Goal: Check status

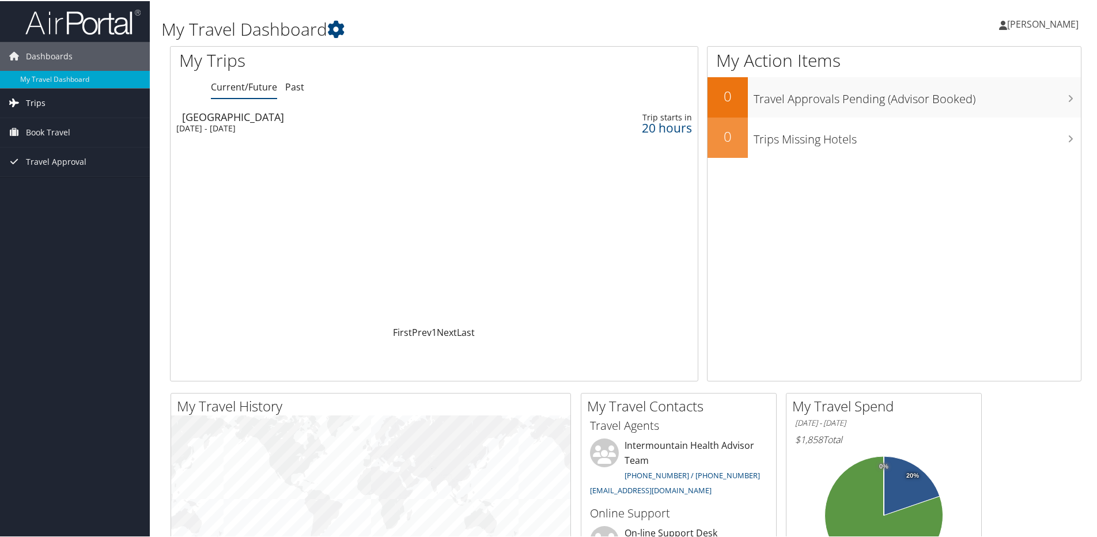
click at [47, 96] on link "Trips" at bounding box center [75, 102] width 150 height 29
click at [85, 128] on link "Current/Future Trips" at bounding box center [75, 124] width 150 height 17
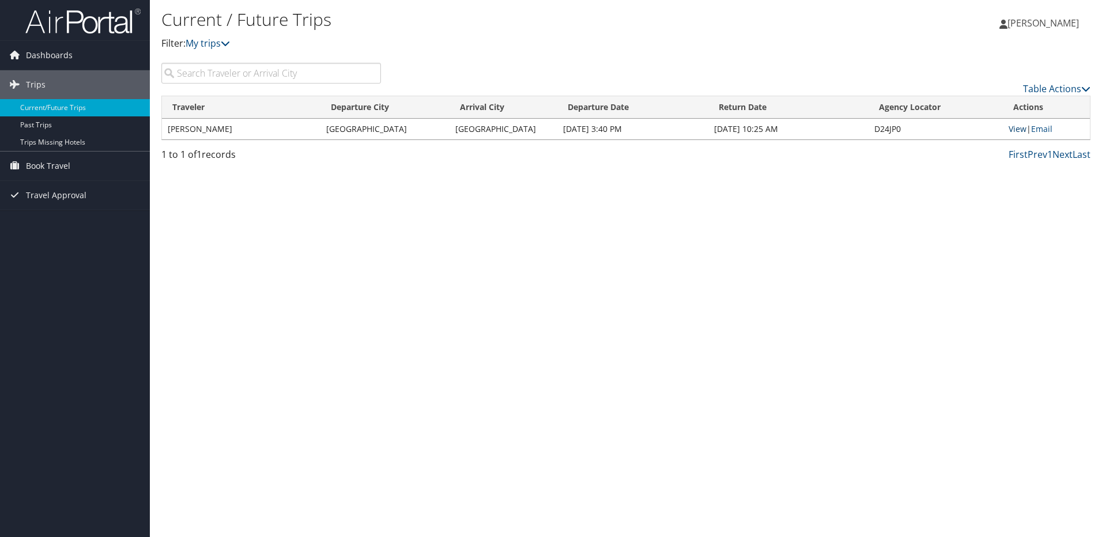
click at [1020, 127] on link "View" at bounding box center [1018, 128] width 18 height 11
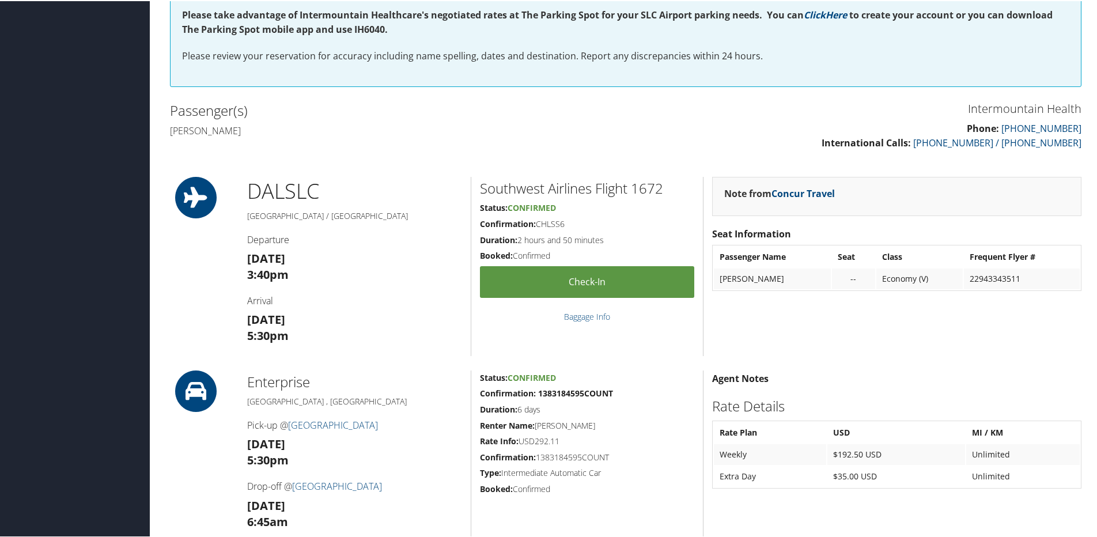
scroll to position [288, 0]
click at [601, 292] on link "Check-in" at bounding box center [587, 281] width 214 height 32
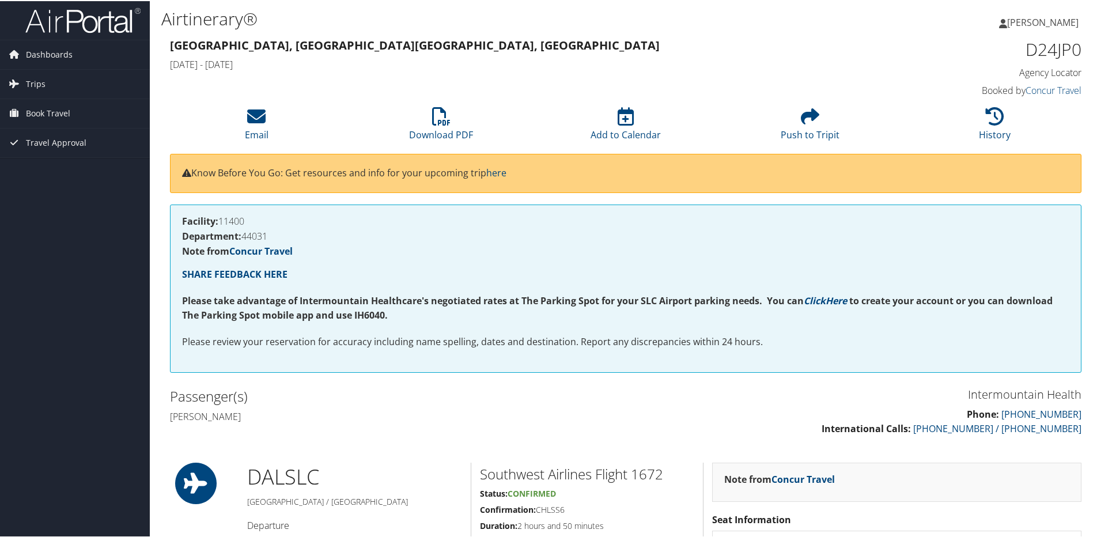
scroll to position [0, 0]
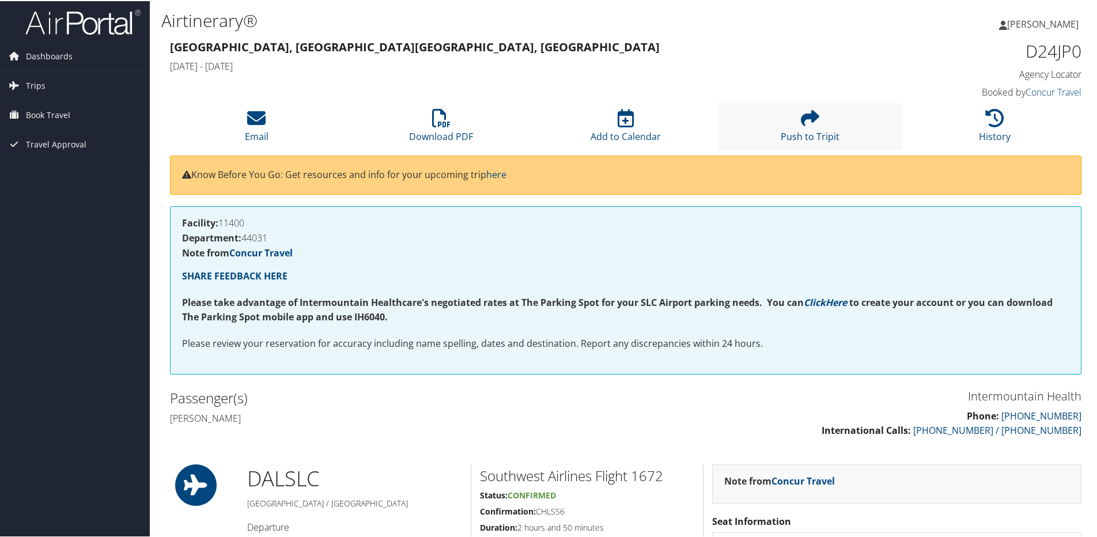
click at [863, 120] on li "Push to Tripit" at bounding box center [810, 125] width 184 height 47
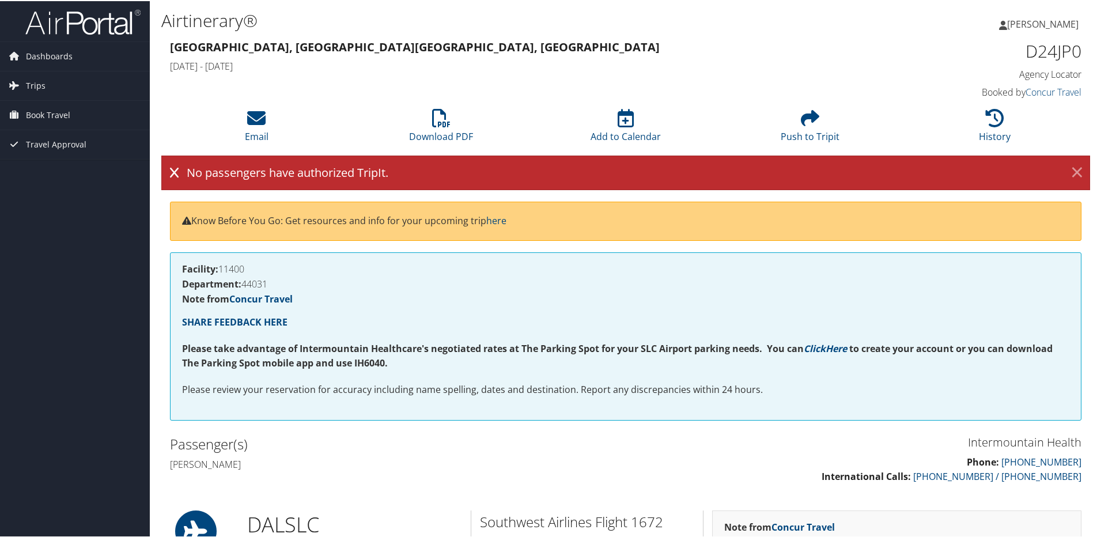
click at [1075, 169] on link "×" at bounding box center [1077, 171] width 20 height 23
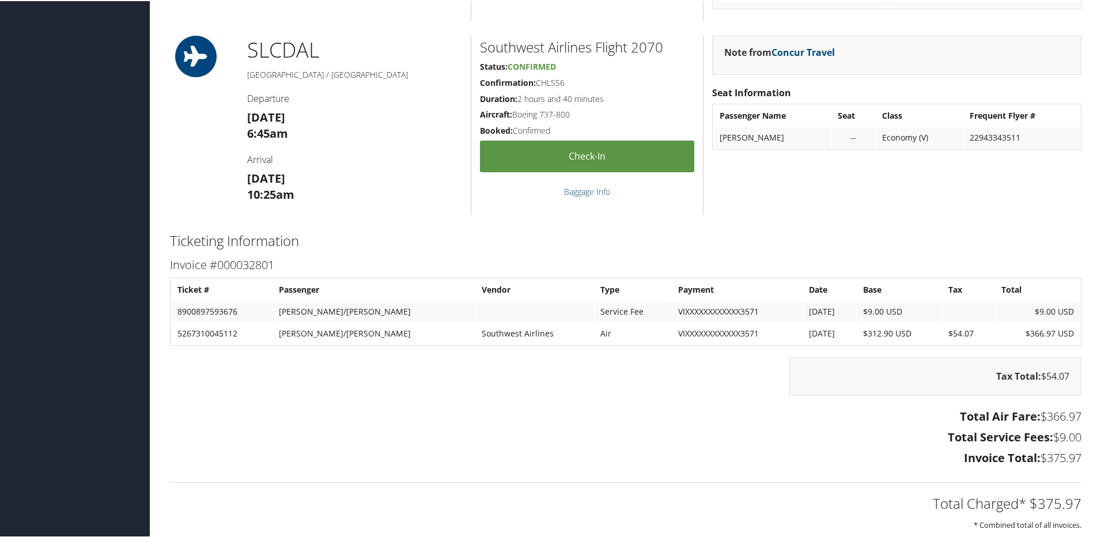
scroll to position [1038, 0]
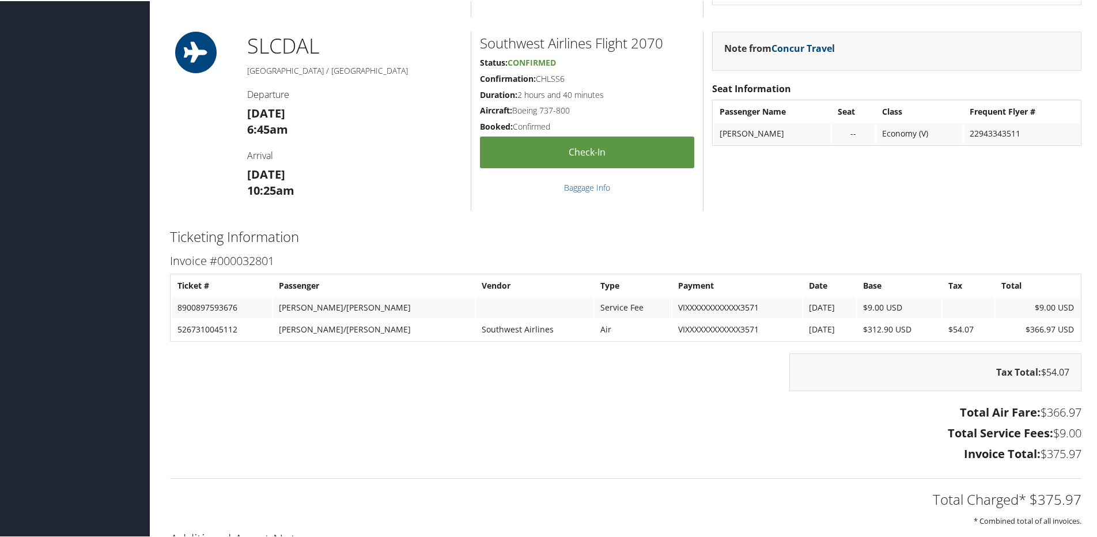
click at [753, 469] on div "Total Charged* $375.97 * Combined total of all invoices." at bounding box center [625, 496] width 929 height 61
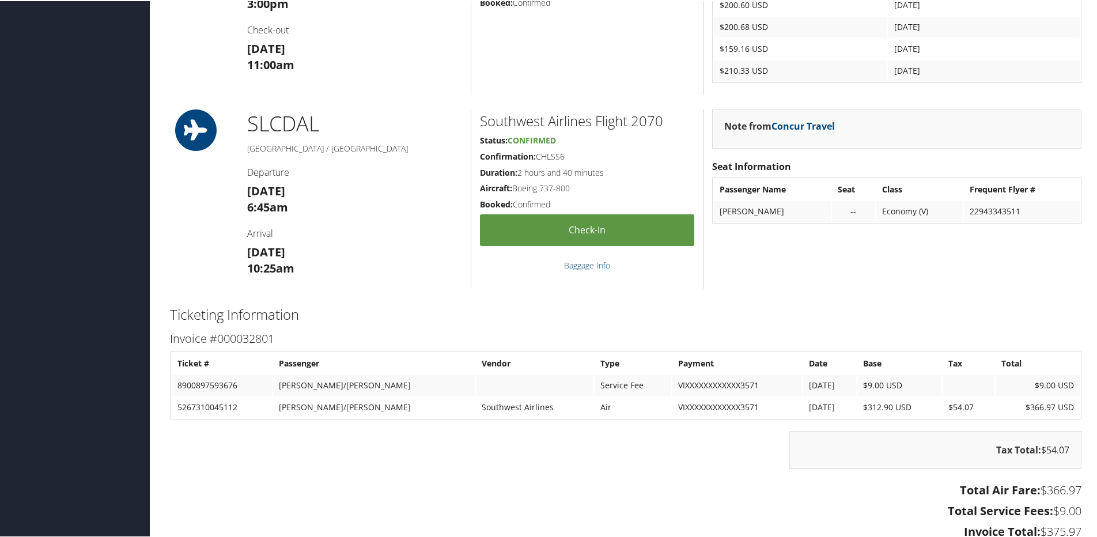
scroll to position [939, 0]
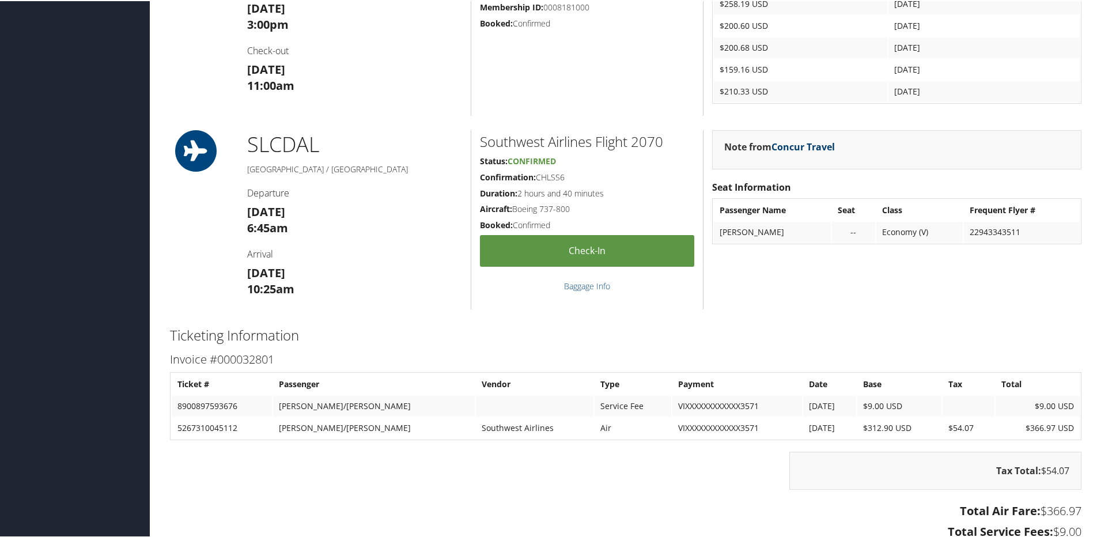
click at [805, 142] on link "Concur Travel" at bounding box center [803, 145] width 63 height 13
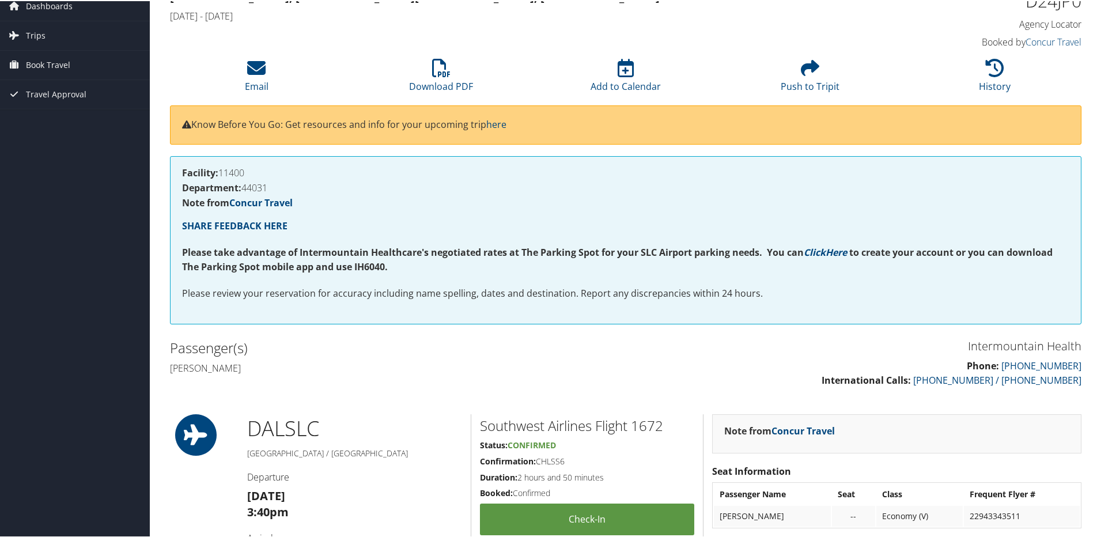
scroll to position [0, 0]
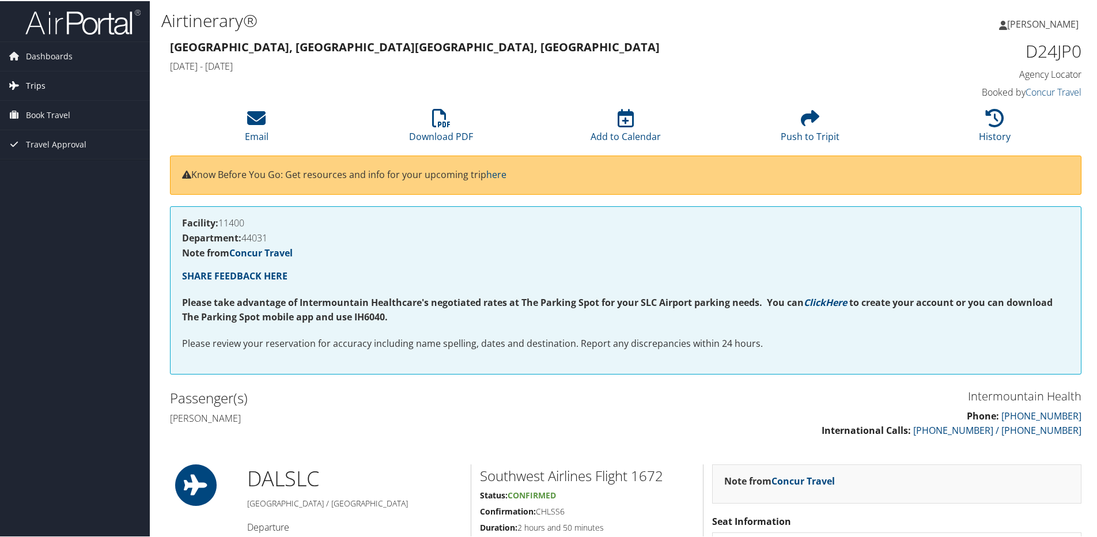
click at [40, 84] on span "Trips" at bounding box center [36, 84] width 20 height 29
click at [58, 165] on span "Book Travel" at bounding box center [48, 166] width 44 height 29
click at [66, 242] on span "Travel Approval" at bounding box center [56, 247] width 61 height 29
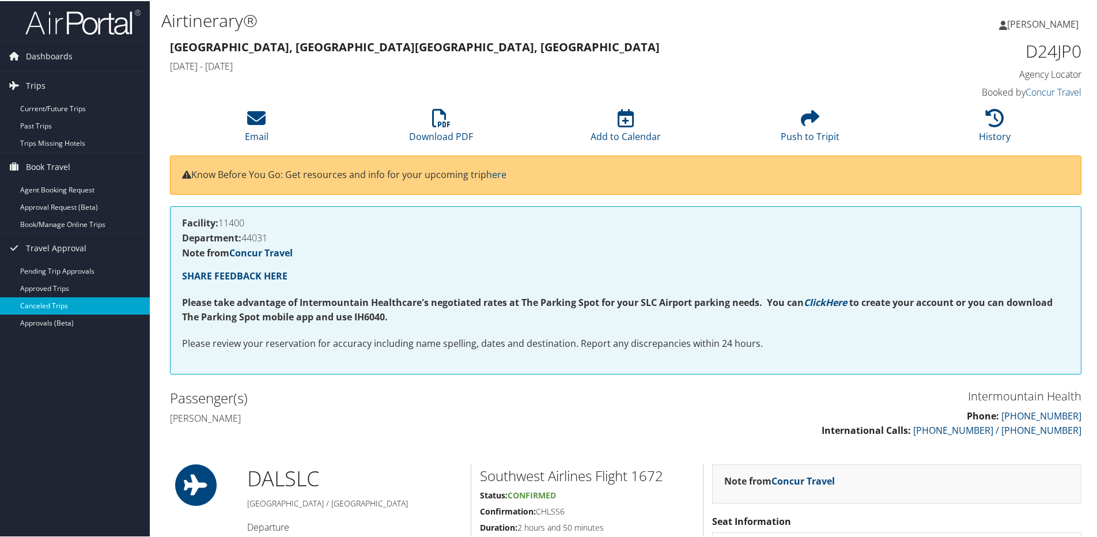
click at [95, 303] on link "Canceled Trips" at bounding box center [75, 304] width 150 height 17
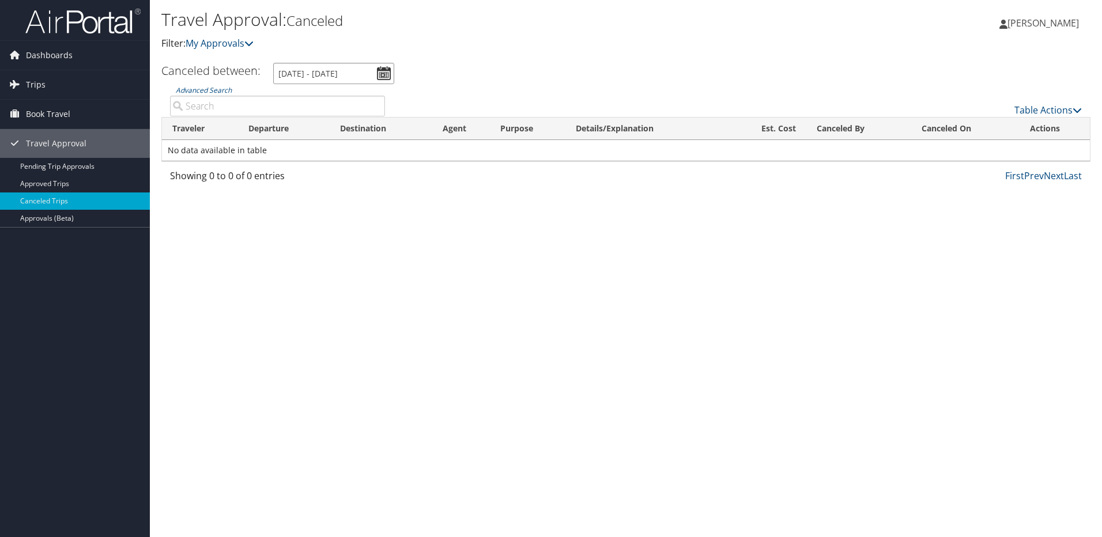
click at [380, 77] on input "8/9/2025 - 9/9/2025" at bounding box center [333, 73] width 121 height 21
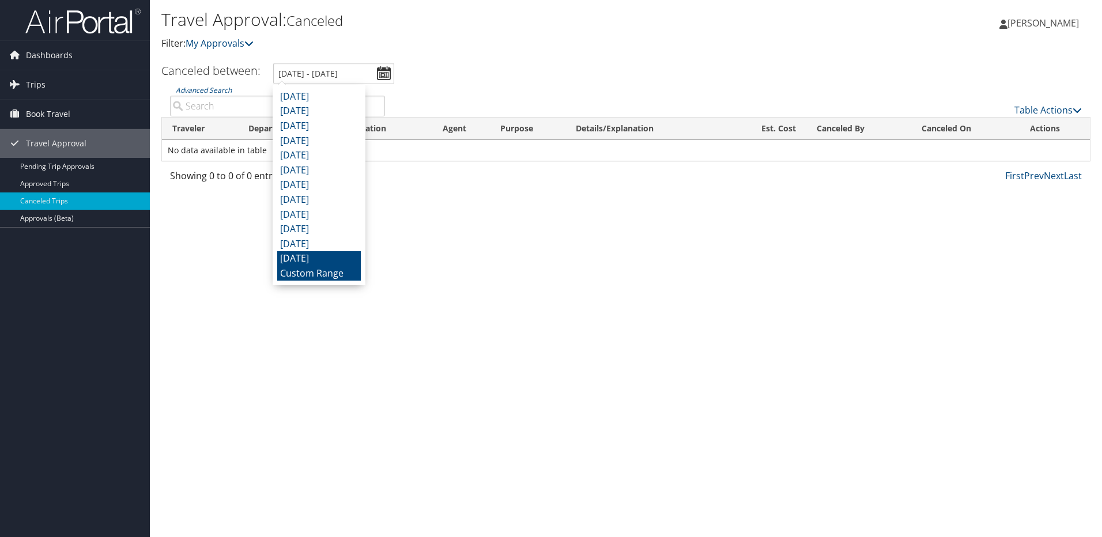
click at [318, 255] on li "September 2024" at bounding box center [319, 258] width 84 height 15
click at [383, 66] on input "9/1/2024 - 9/30/2024" at bounding box center [333, 73] width 121 height 21
click at [344, 280] on li "Custom Range" at bounding box center [319, 273] width 84 height 15
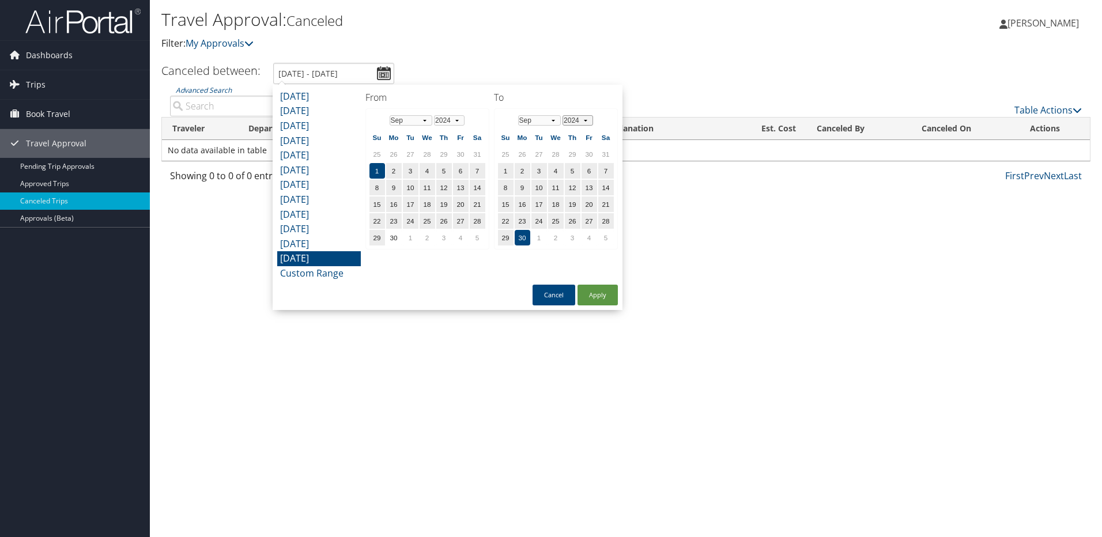
click at [585, 122] on select "2024 2025 2026 2027 2028 2029" at bounding box center [578, 120] width 31 height 10
click at [553, 186] on td "17" at bounding box center [556, 188] width 16 height 16
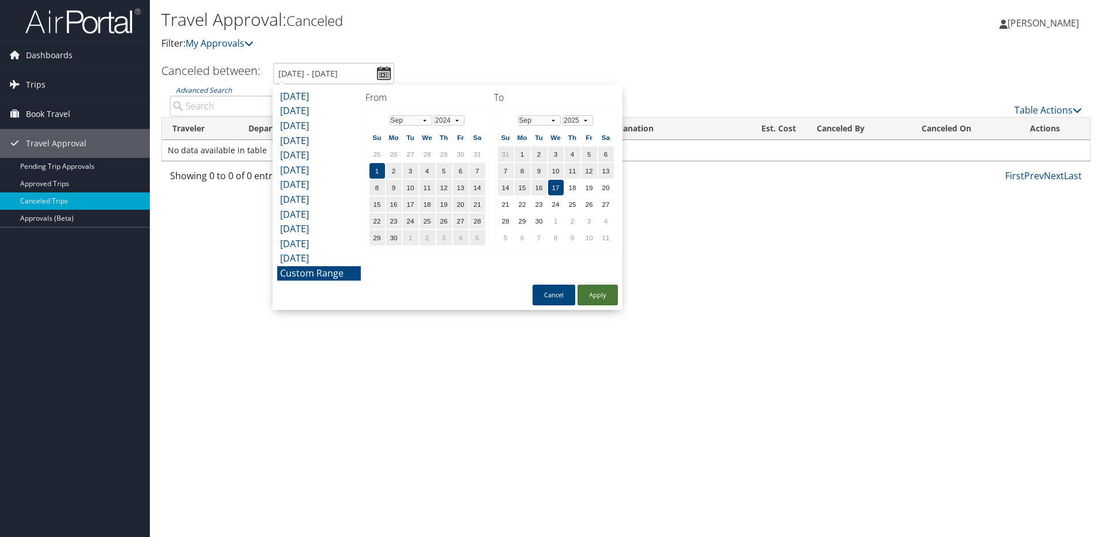
click at [594, 301] on button "Apply" at bounding box center [598, 295] width 40 height 21
type input "9/1/2024 - 9/17/2025"
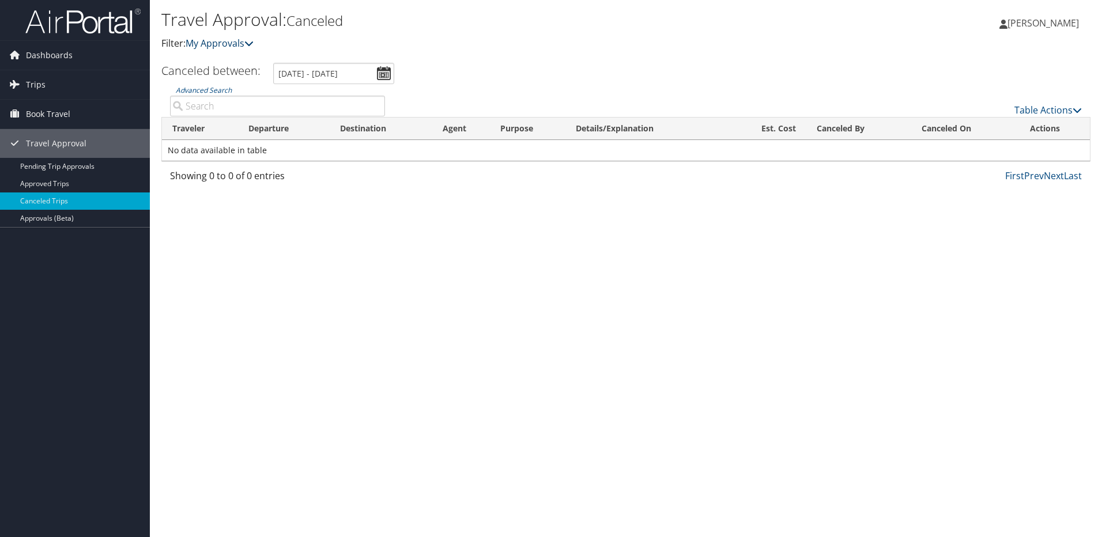
click at [248, 40] on icon at bounding box center [248, 43] width 9 height 9
click at [252, 48] on link "My Approvals" at bounding box center [220, 43] width 68 height 13
click at [362, 253] on div "Travel Approval: Canceled Filter: My Approvals Daniel Wigley Daniel Wigley My S…" at bounding box center [626, 268] width 952 height 537
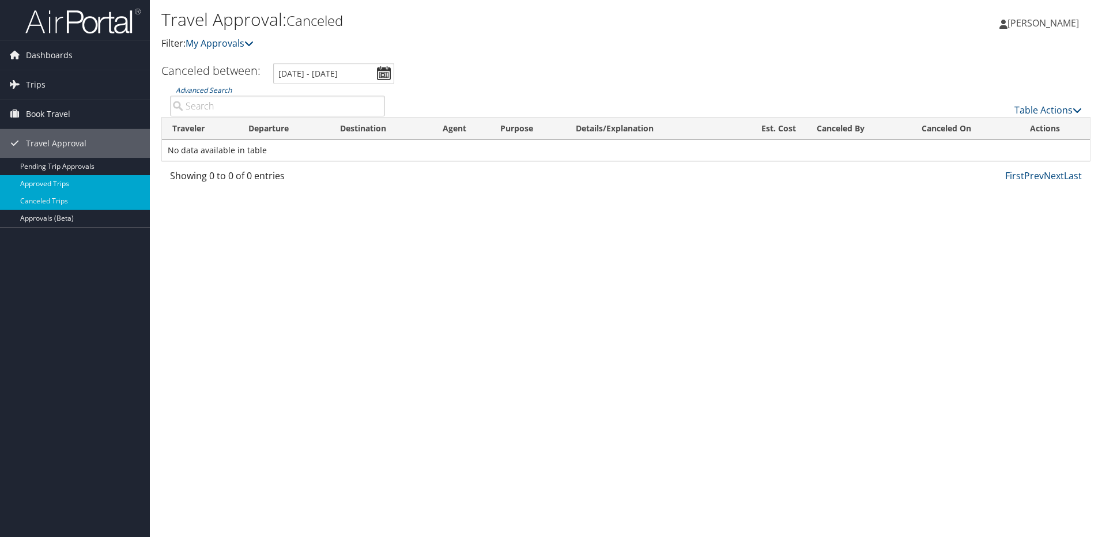
click at [71, 187] on link "Approved Trips" at bounding box center [75, 183] width 150 height 17
click at [385, 69] on input "8/9/2025 - 9/9/2025" at bounding box center [336, 73] width 121 height 21
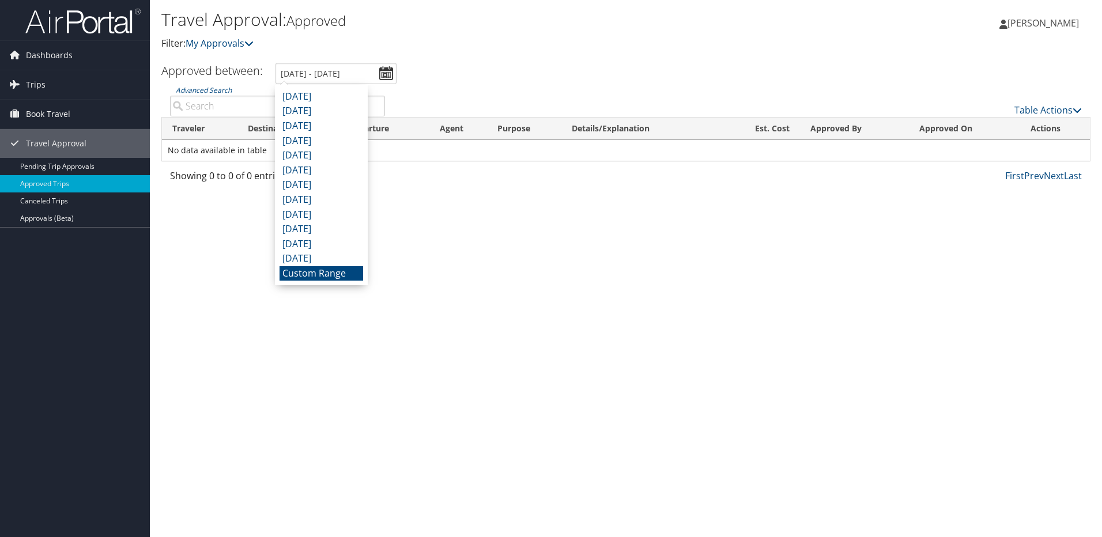
click at [313, 270] on li "Custom Range" at bounding box center [322, 273] width 84 height 15
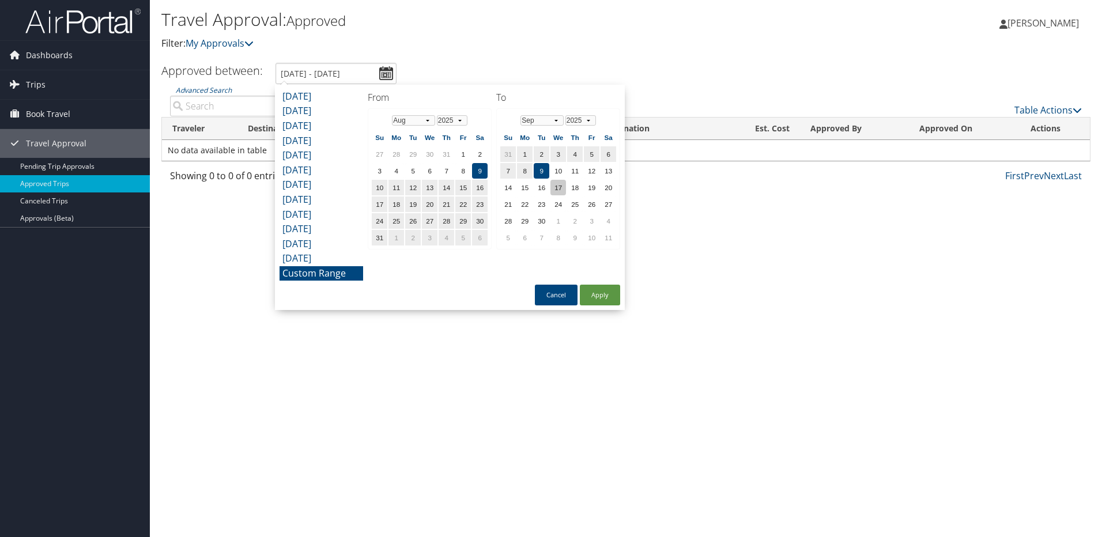
click at [565, 191] on td "17" at bounding box center [558, 188] width 16 height 16
click at [599, 302] on button "Apply" at bounding box center [600, 295] width 40 height 21
type input "8/9/2025 - 9/17/2025"
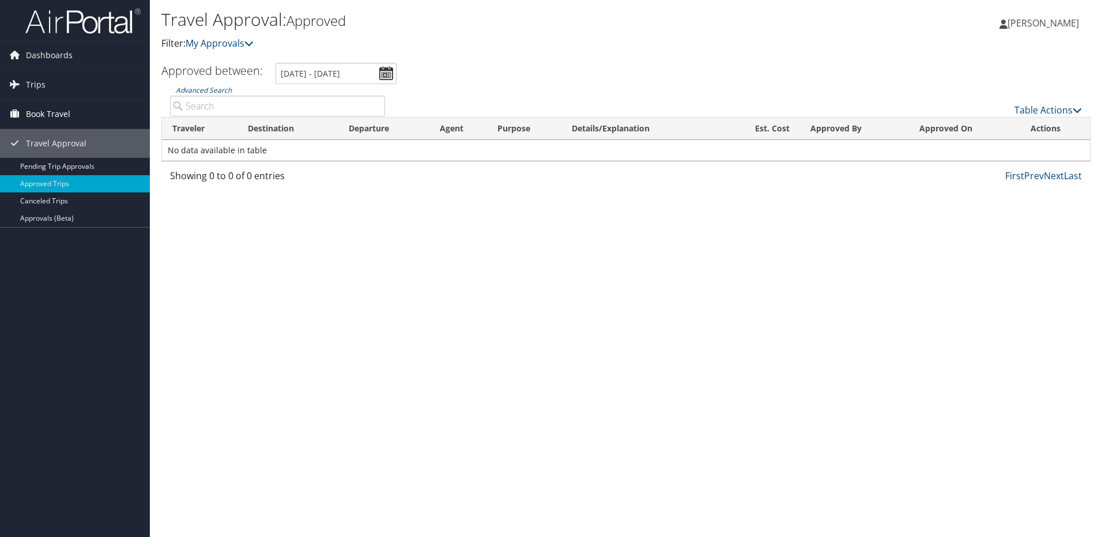
click at [87, 112] on link "Book Travel" at bounding box center [75, 114] width 150 height 29
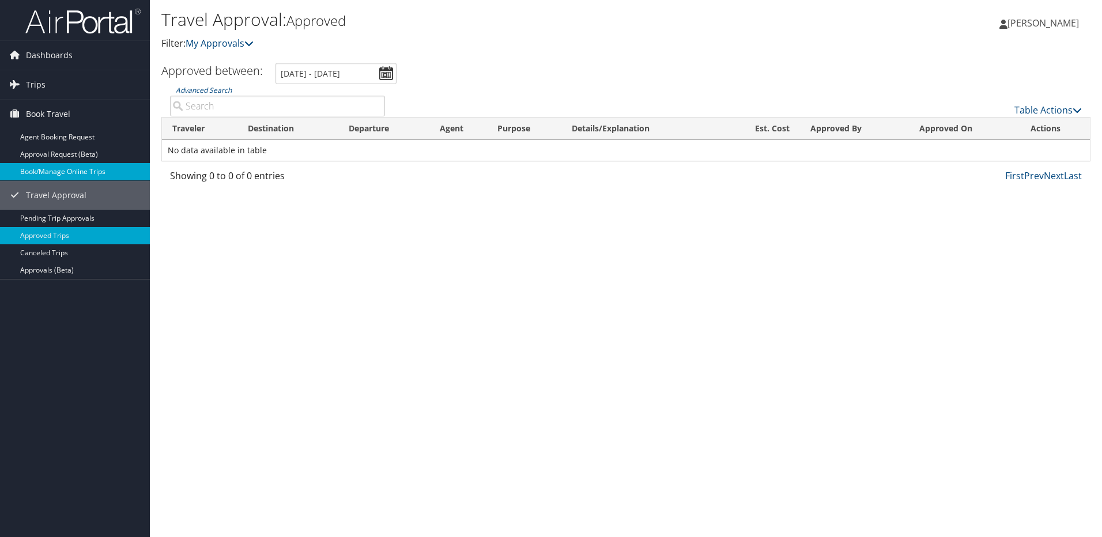
click at [86, 173] on link "Book/Manage Online Trips" at bounding box center [75, 171] width 150 height 17
